Goal: Task Accomplishment & Management: Manage account settings

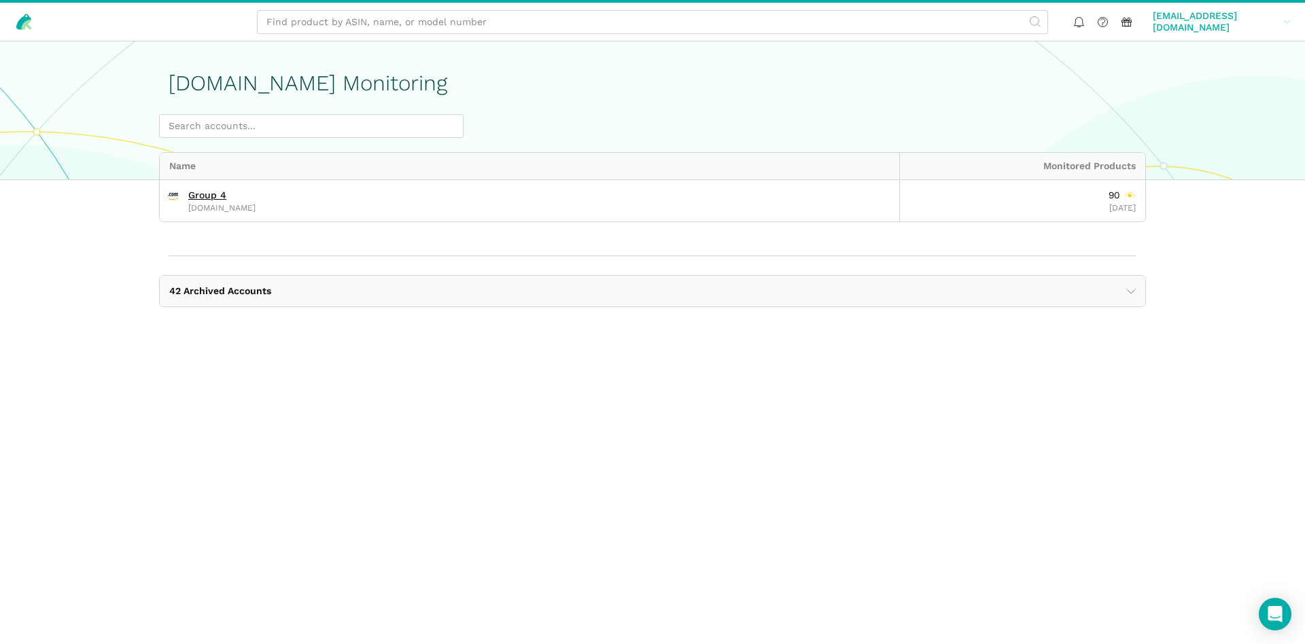
click at [1280, 21] on link "kimf@mpiadvantage.com kimf@mpi...tage.com" at bounding box center [1221, 21] width 147 height 29
click at [1231, 82] on link "Team Settings" at bounding box center [1237, 90] width 114 height 26
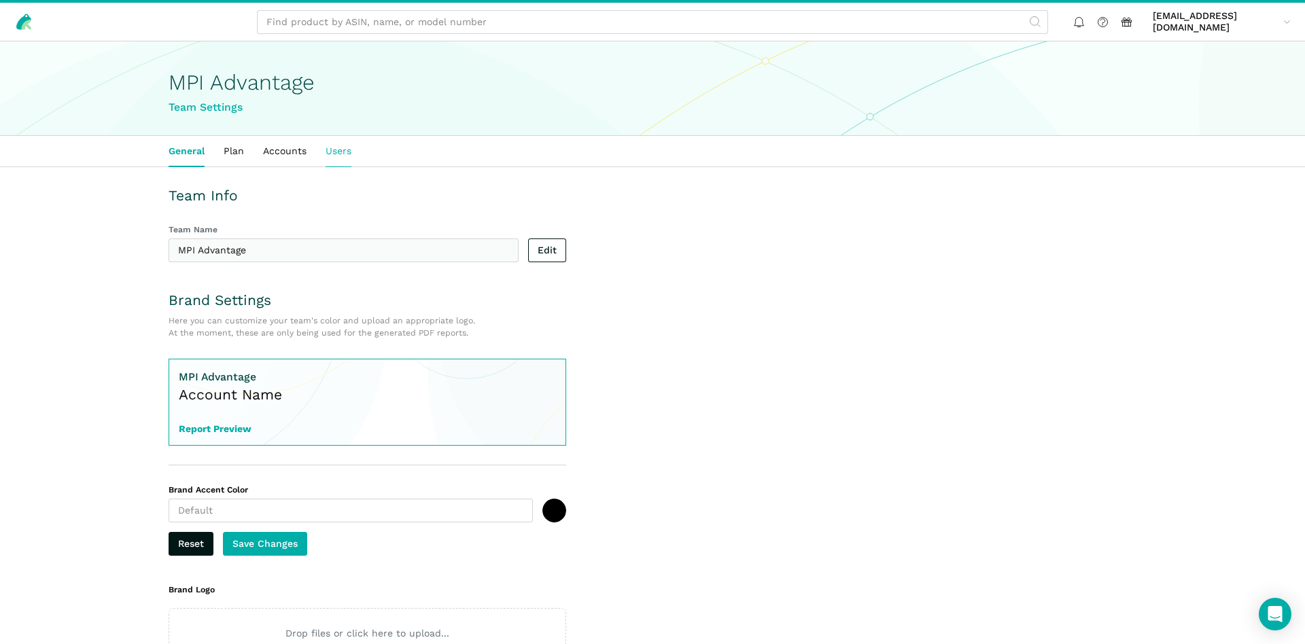
click at [336, 153] on link "Users" at bounding box center [338, 151] width 45 height 31
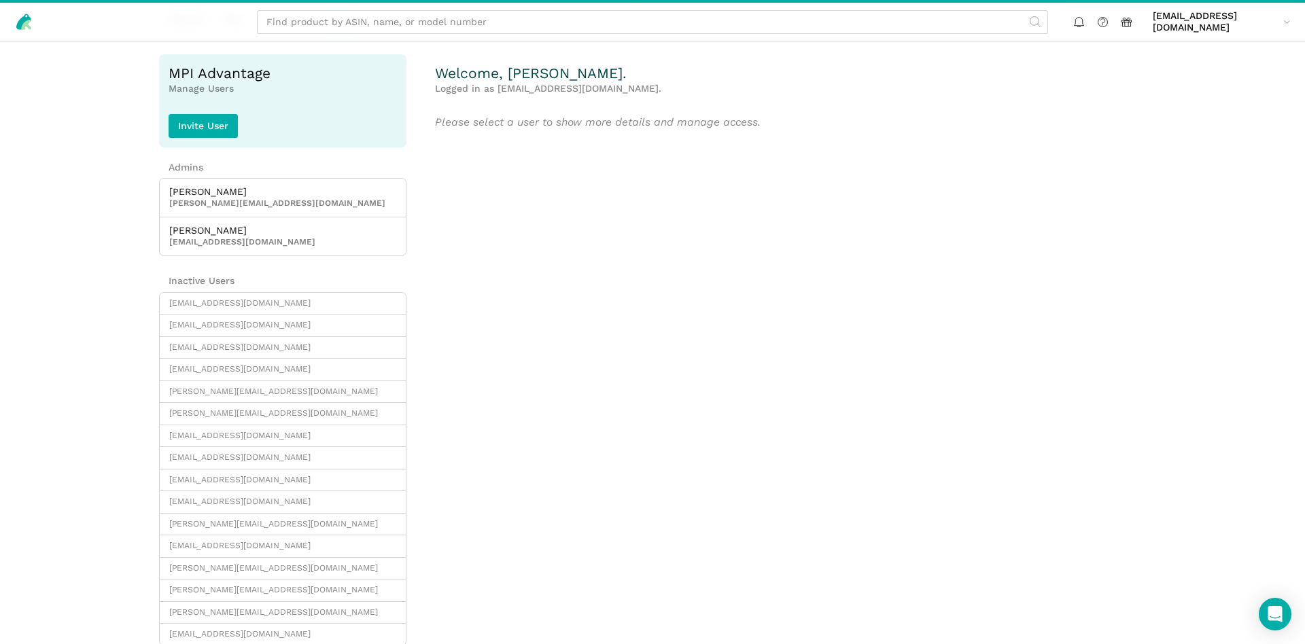
scroll to position [147, 0]
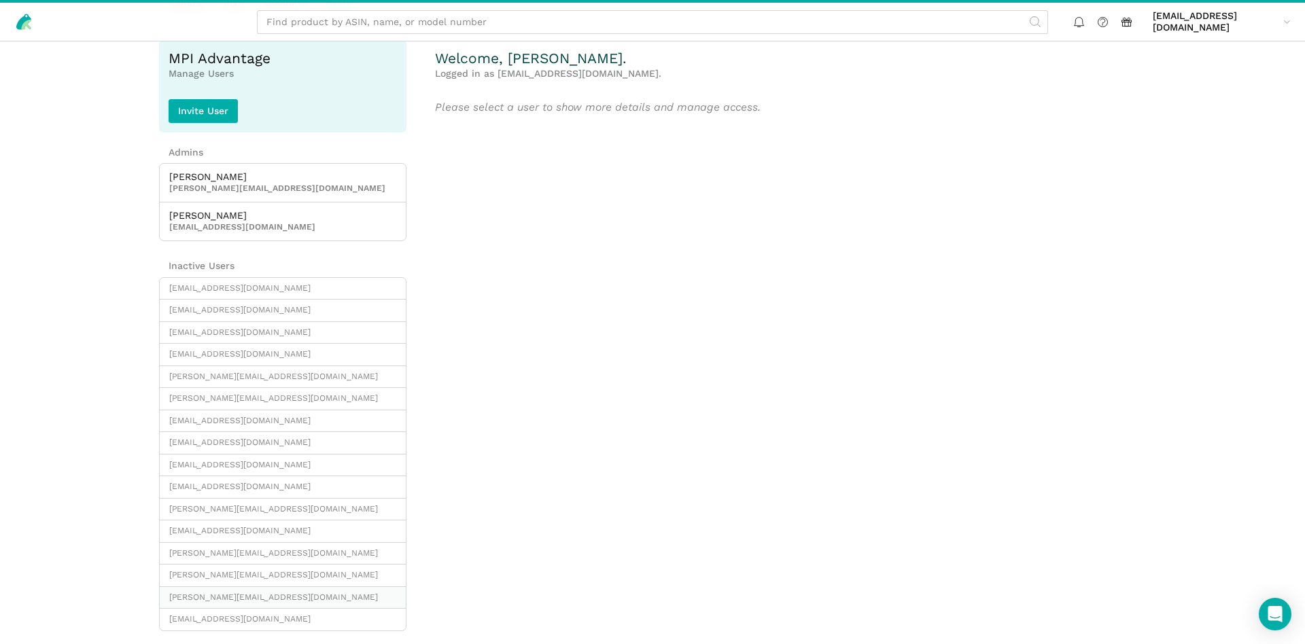
click at [302, 599] on span "[PERSON_NAME][EMAIL_ADDRESS][DOMAIN_NAME]" at bounding box center [282, 598] width 227 height 12
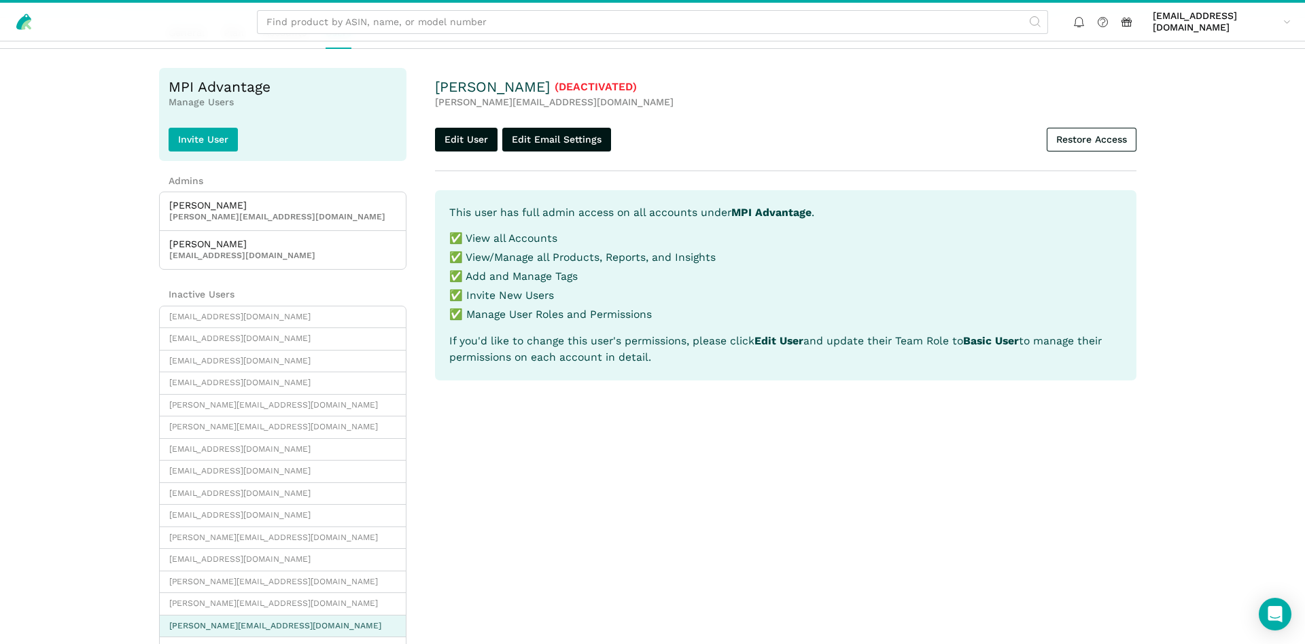
scroll to position [147, 0]
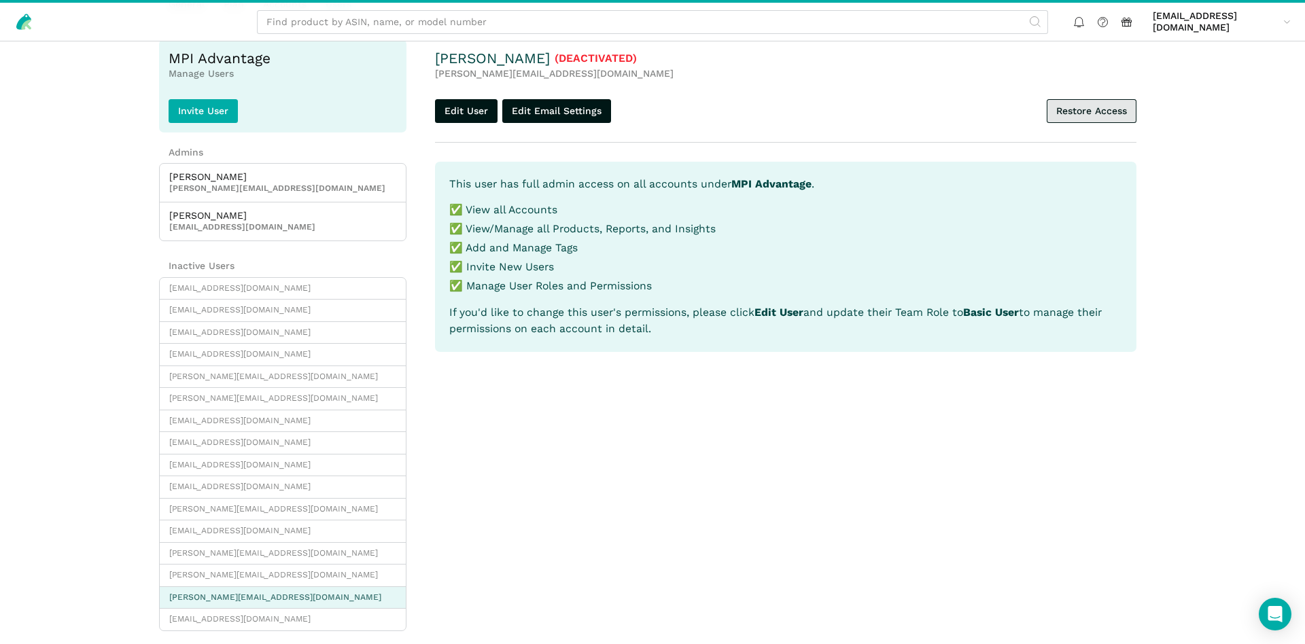
click at [1094, 109] on link "Restore Access" at bounding box center [1092, 111] width 90 height 24
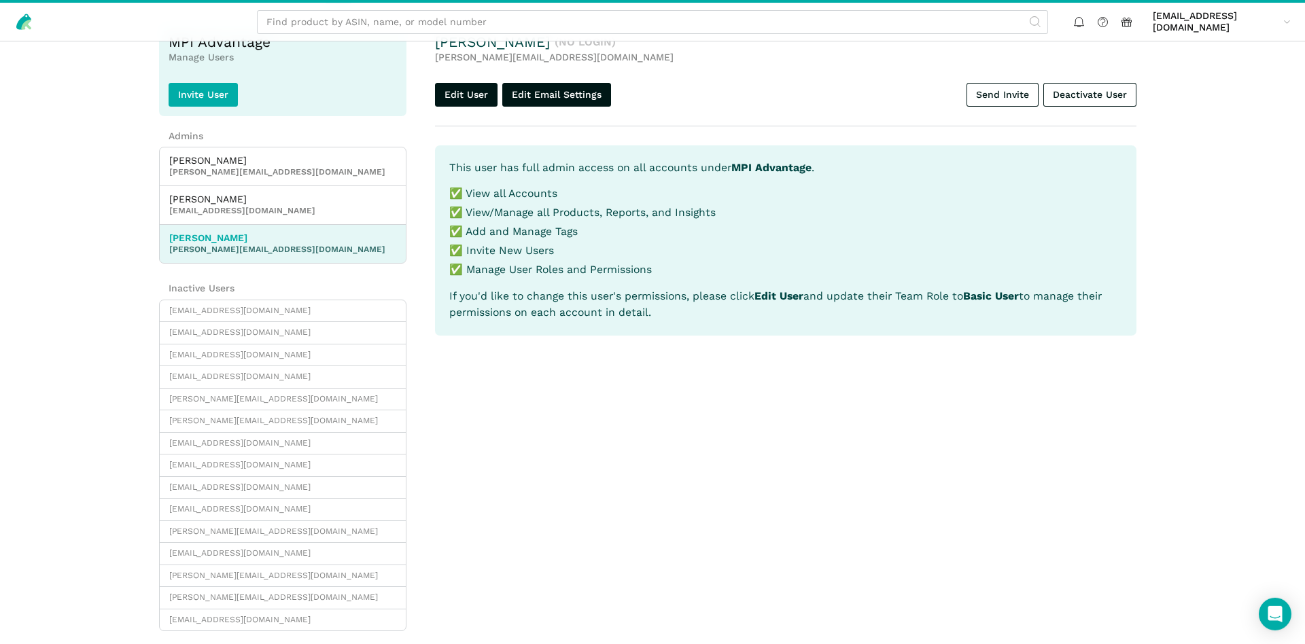
scroll to position [220, 0]
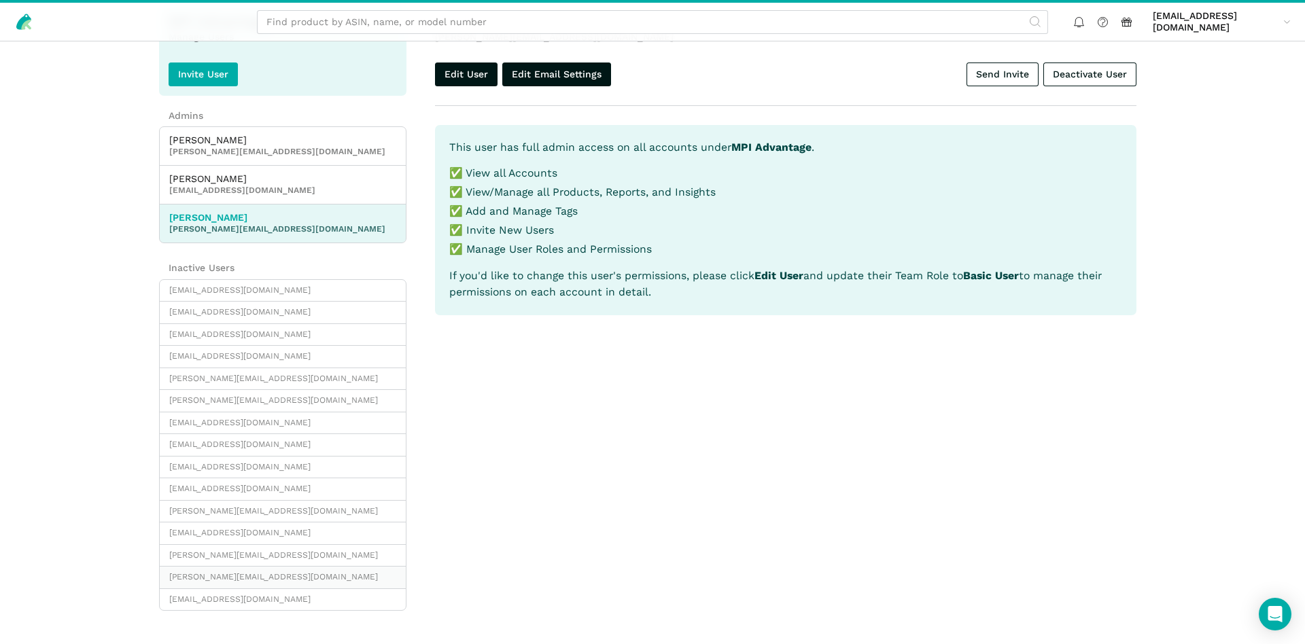
click at [207, 573] on span "[PERSON_NAME][EMAIL_ADDRESS][DOMAIN_NAME]" at bounding box center [282, 577] width 227 height 12
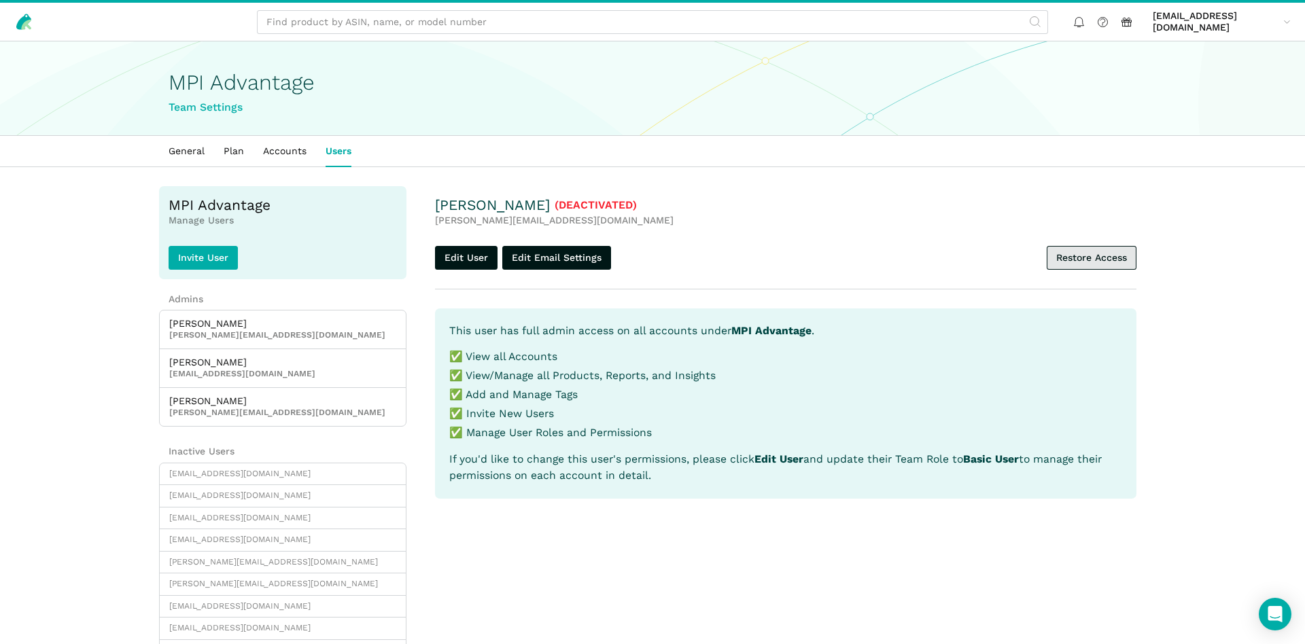
click at [1070, 256] on link "Restore Access" at bounding box center [1092, 258] width 90 height 24
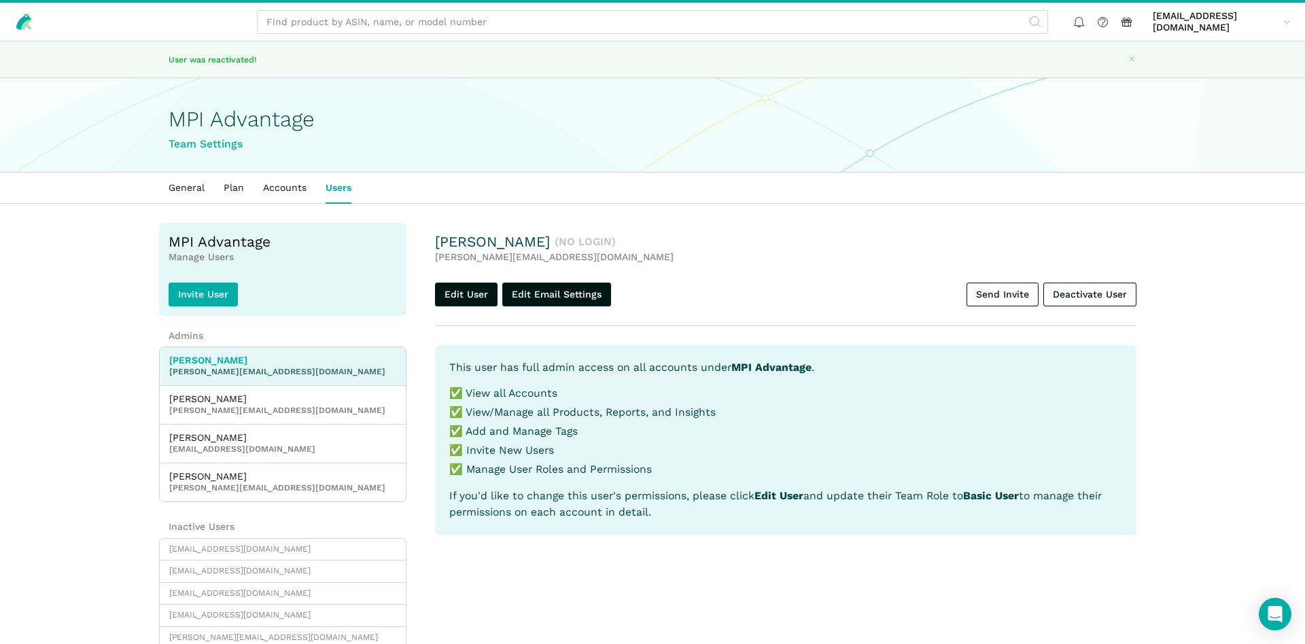
click at [88, 263] on main "User was reactivated! MPI Advantage Team Settings General Plan Accounts Users M…" at bounding box center [652, 482] width 1305 height 883
click at [200, 190] on link "General" at bounding box center [186, 188] width 55 height 31
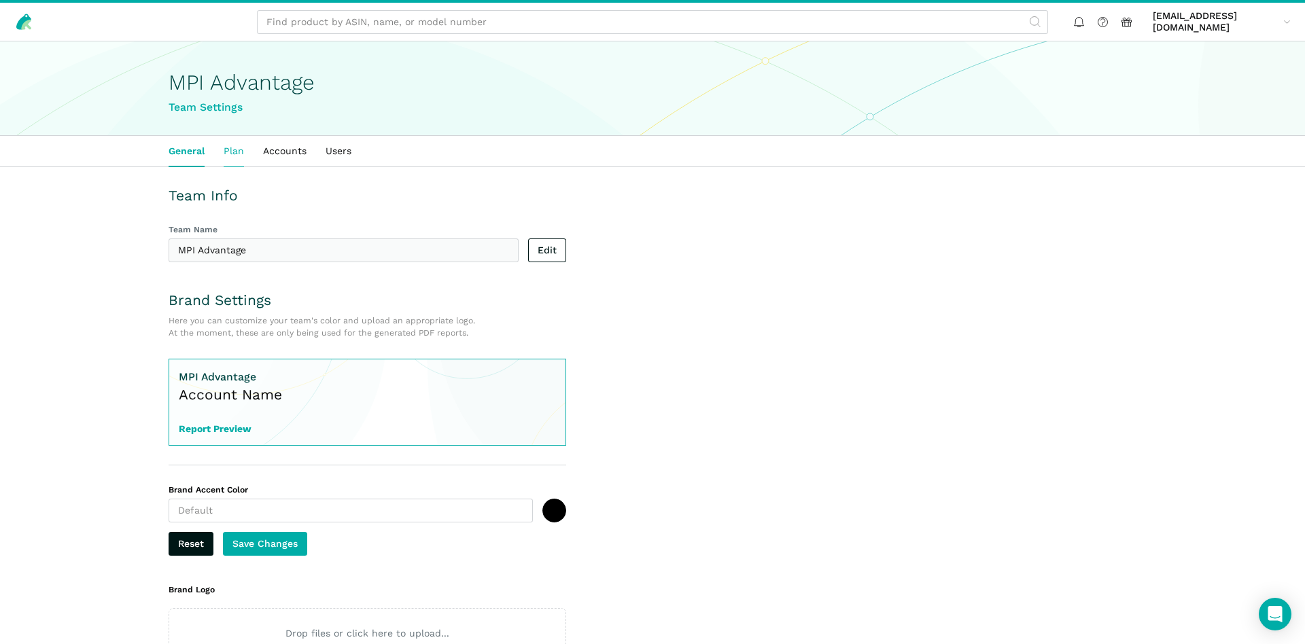
click at [237, 152] on link "Plan" at bounding box center [233, 151] width 39 height 31
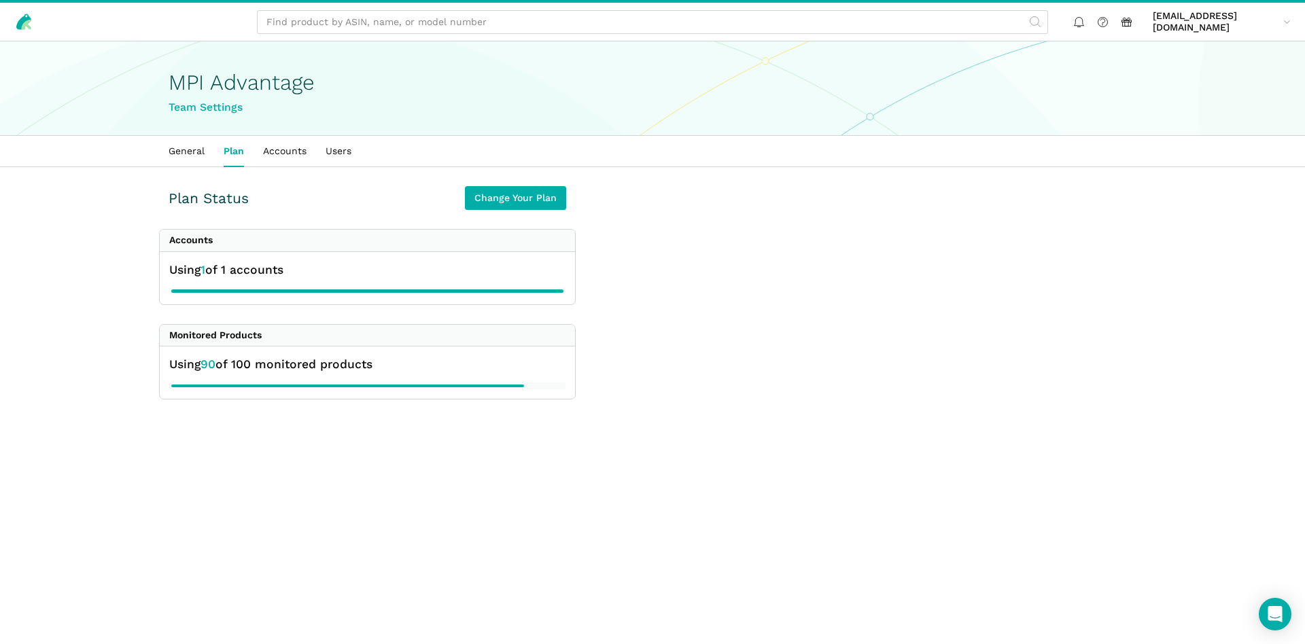
click at [739, 425] on main "MPI Advantage Team Settings General Plan Accounts Users Plan Status Change Your…" at bounding box center [652, 239] width 1305 height 396
